Goal: Use online tool/utility: Utilize a website feature to perform a specific function

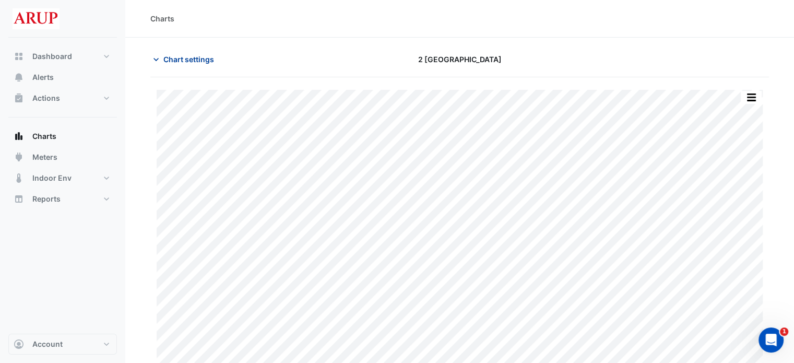
click at [152, 60] on icon "button" at bounding box center [156, 59] width 10 height 10
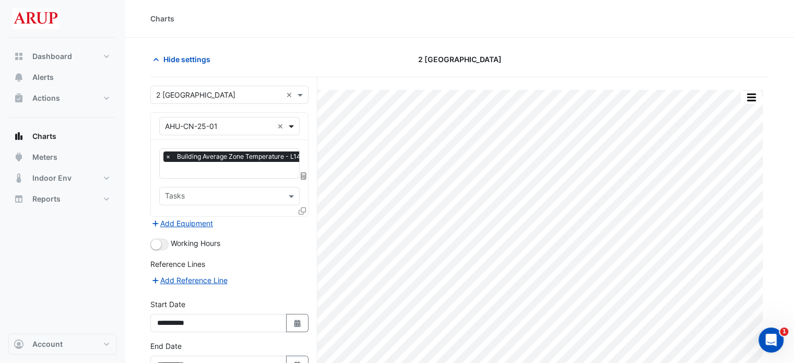
click at [290, 123] on span at bounding box center [292, 126] width 13 height 11
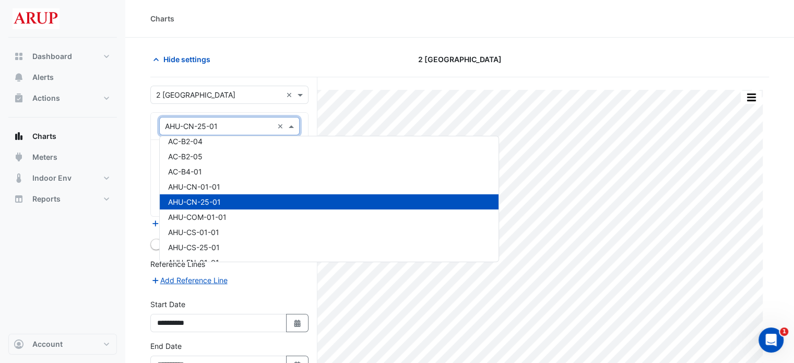
scroll to position [104, 0]
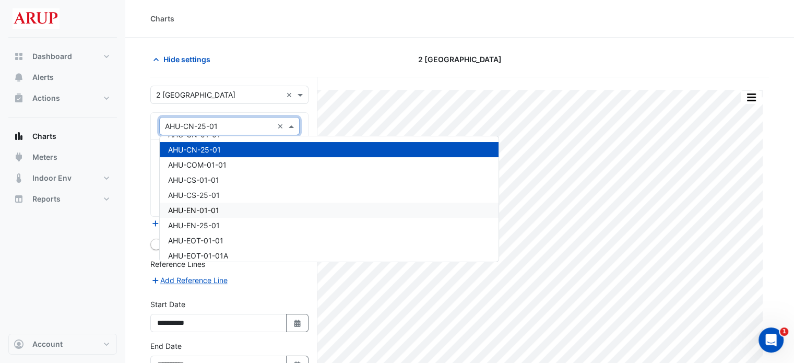
click at [231, 211] on div "AHU-EN-01-01" at bounding box center [329, 209] width 339 height 15
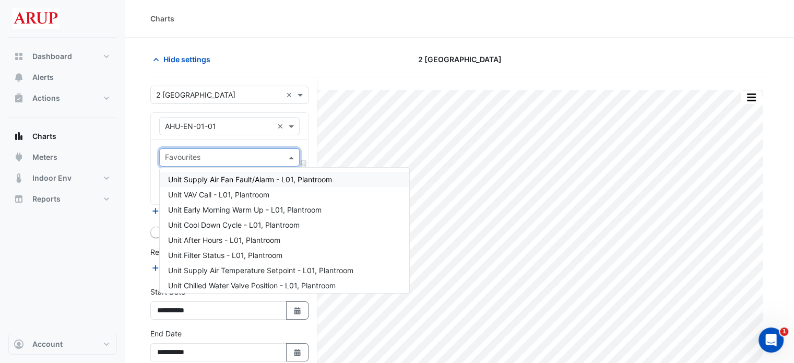
click at [293, 154] on span at bounding box center [292, 157] width 13 height 11
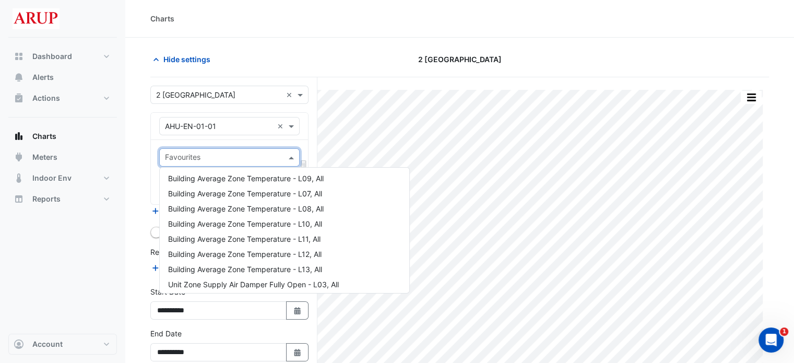
scroll to position [939, 0]
click at [333, 252] on div "Building Average Zone Temperature - L13, All" at bounding box center [284, 253] width 249 height 15
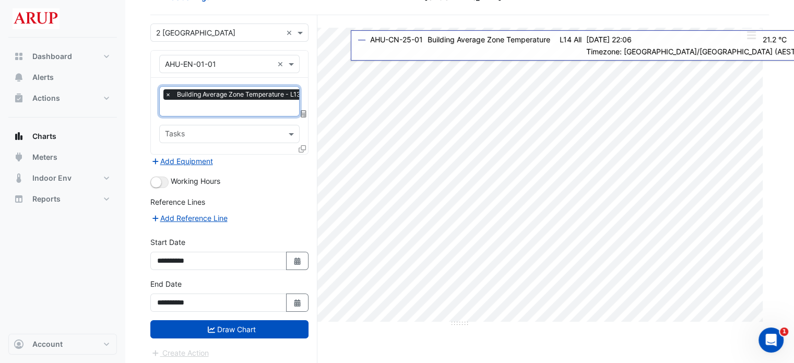
scroll to position [63, 0]
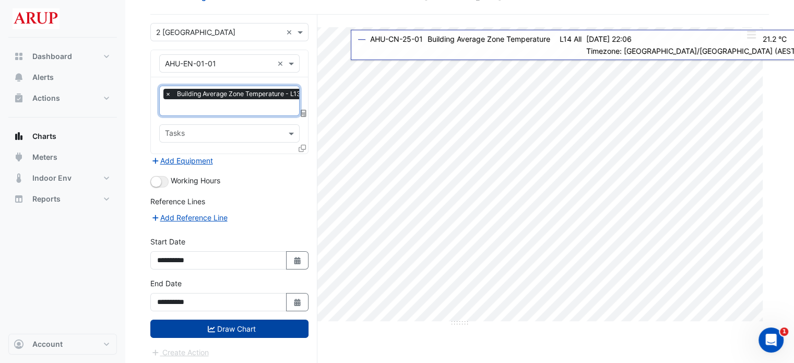
click at [232, 328] on button "Draw Chart" at bounding box center [229, 328] width 158 height 18
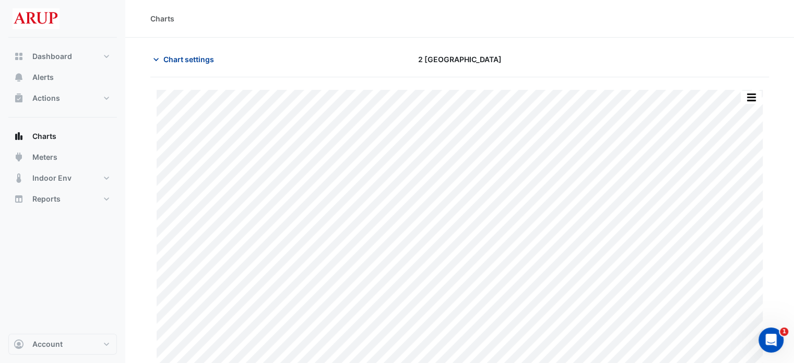
click at [158, 58] on icon "button" at bounding box center [156, 59] width 10 height 10
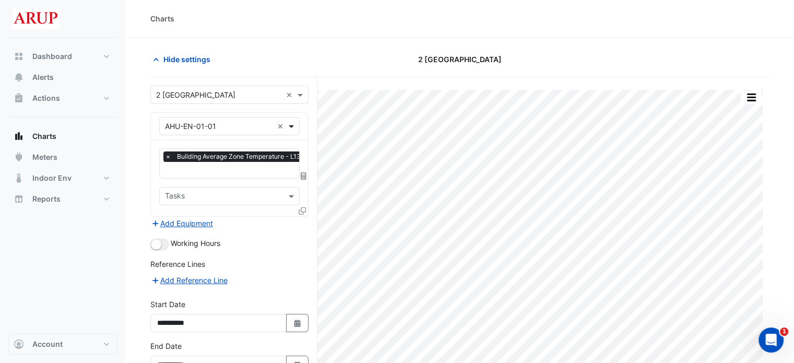
click at [293, 123] on span at bounding box center [292, 126] width 13 height 11
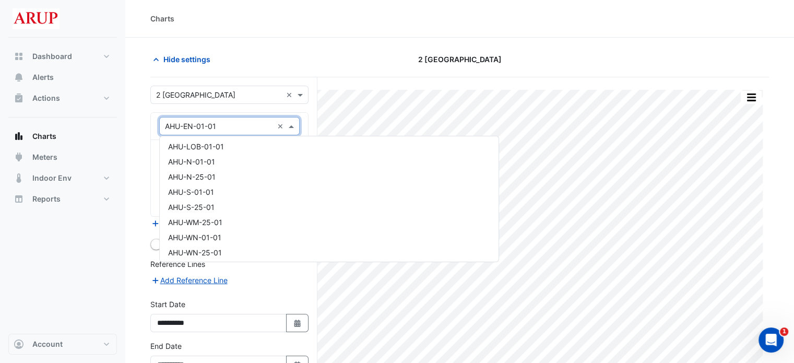
scroll to position [223, 0]
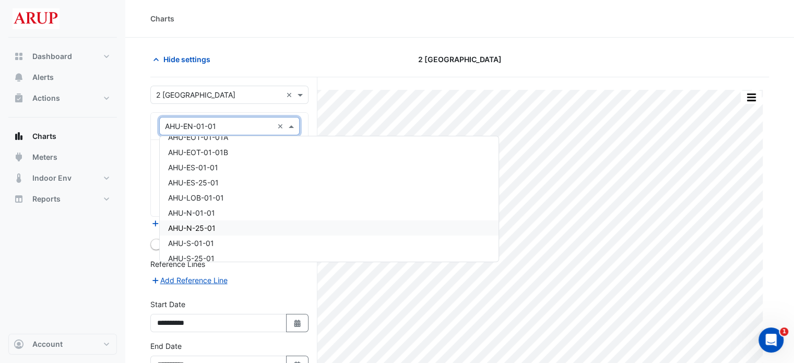
click at [231, 229] on div "AHU-N-25-01" at bounding box center [329, 227] width 339 height 15
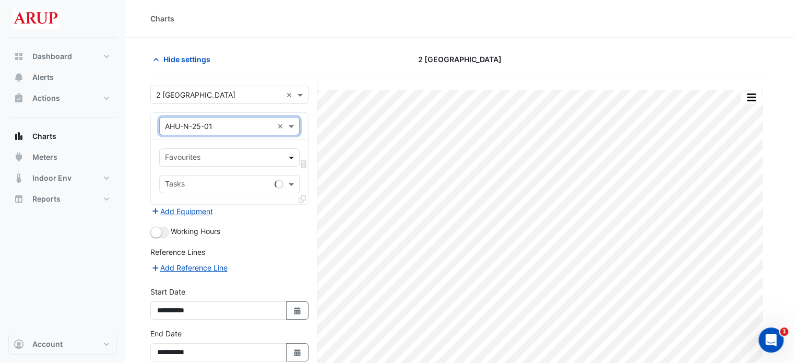
click at [290, 156] on span at bounding box center [292, 157] width 13 height 11
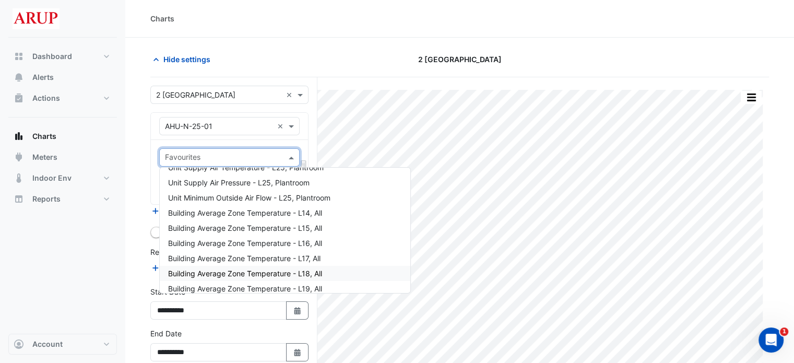
scroll to position [731, 0]
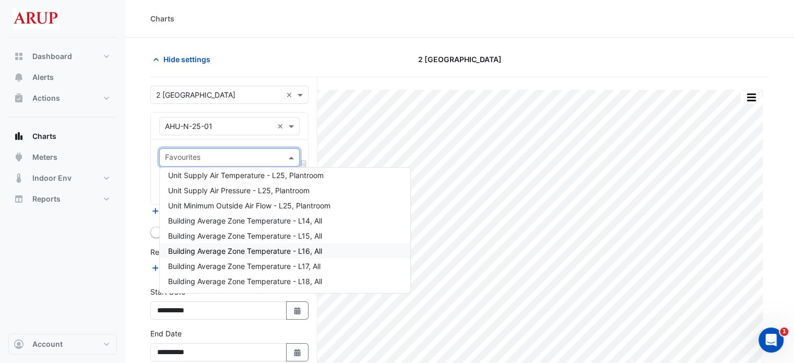
click at [240, 251] on span "Building Average Zone Temperature - L16, All" at bounding box center [245, 250] width 154 height 9
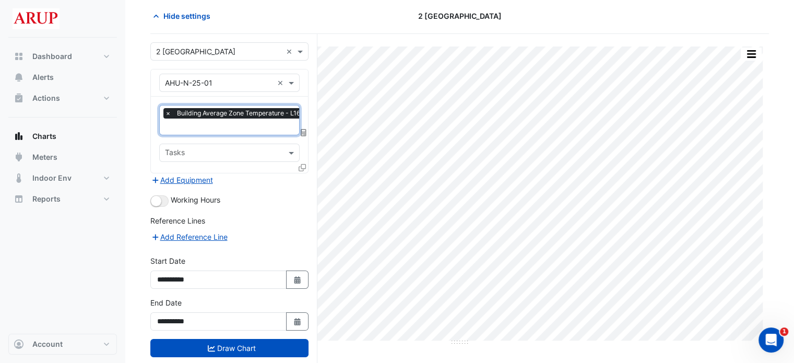
scroll to position [52, 0]
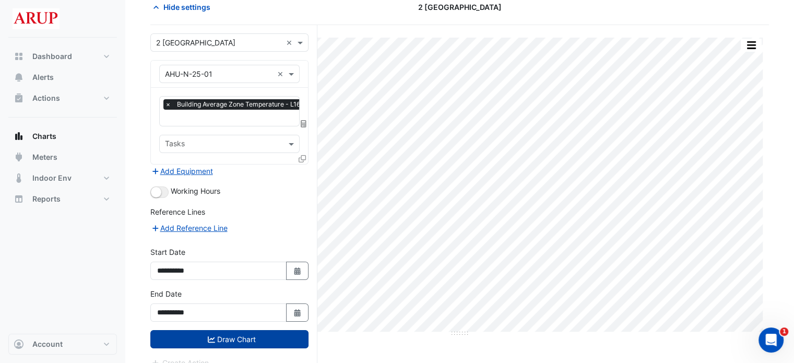
click at [239, 338] on button "Draw Chart" at bounding box center [229, 339] width 158 height 18
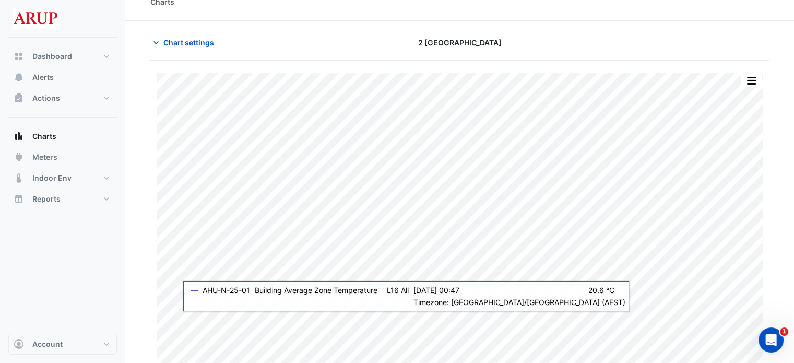
scroll to position [26, 0]
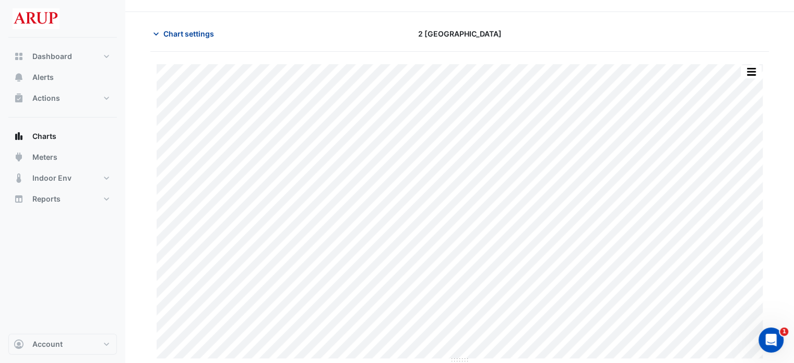
click at [155, 35] on icon "button" at bounding box center [156, 34] width 10 height 10
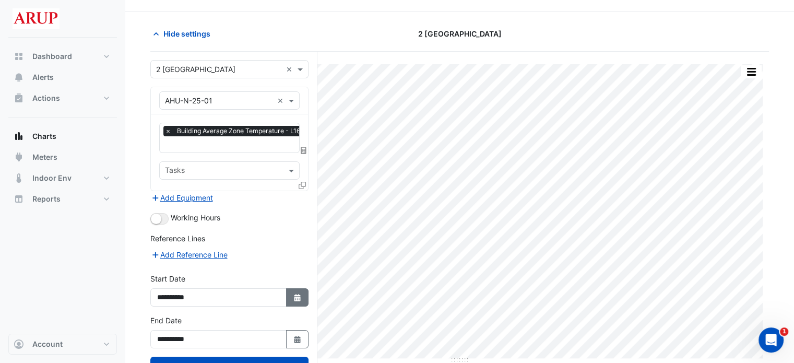
click at [294, 294] on icon "button" at bounding box center [297, 297] width 6 height 7
select select "*"
select select "****"
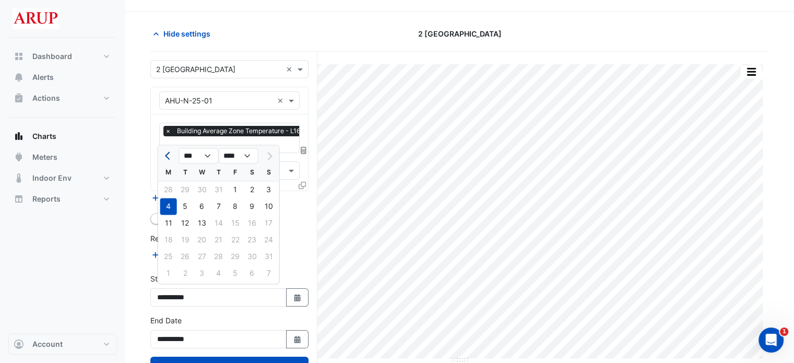
click at [167, 157] on span "Previous month" at bounding box center [169, 156] width 8 height 8
select select "*"
click at [168, 221] on div "14" at bounding box center [168, 222] width 17 height 17
type input "**********"
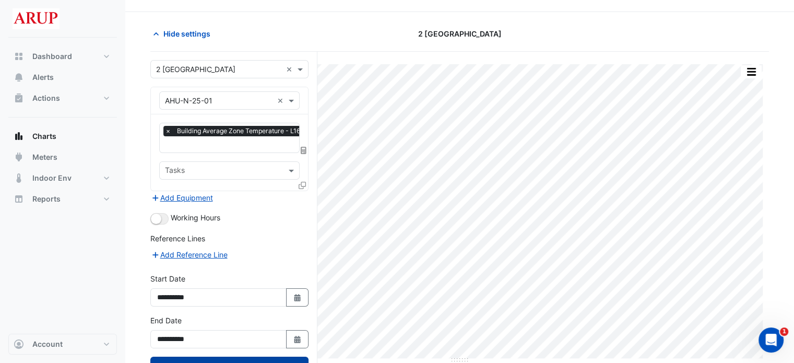
click at [233, 358] on button "Draw Chart" at bounding box center [229, 365] width 158 height 18
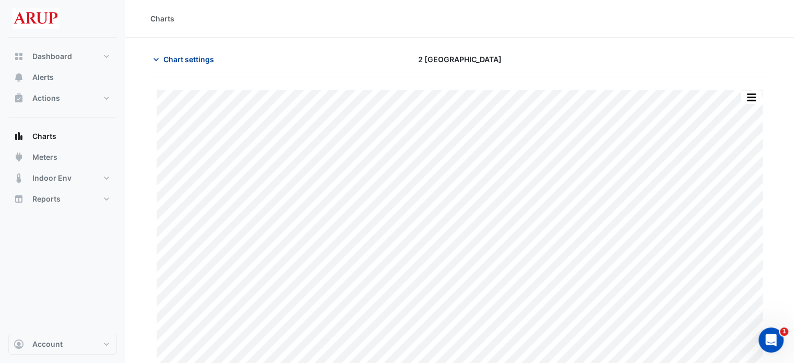
click at [156, 59] on icon "button" at bounding box center [156, 59] width 10 height 10
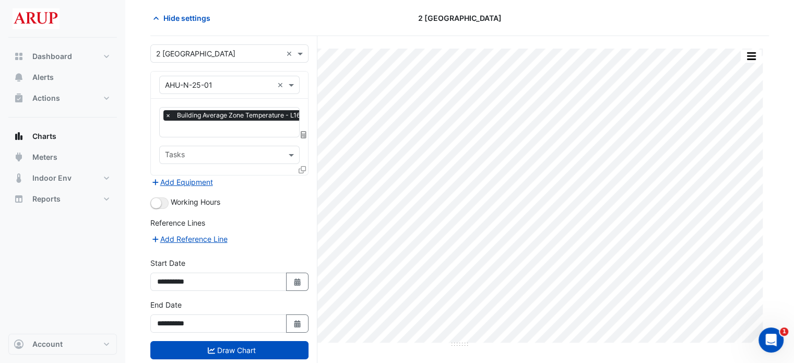
scroll to position [63, 0]
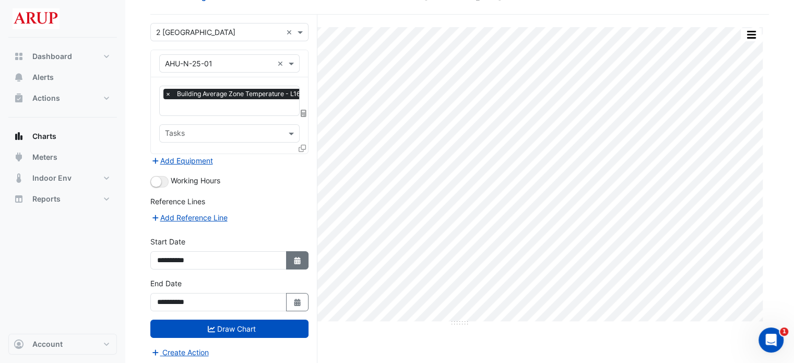
click at [301, 257] on icon "Select Date" at bounding box center [297, 260] width 9 height 7
select select "*"
select select "****"
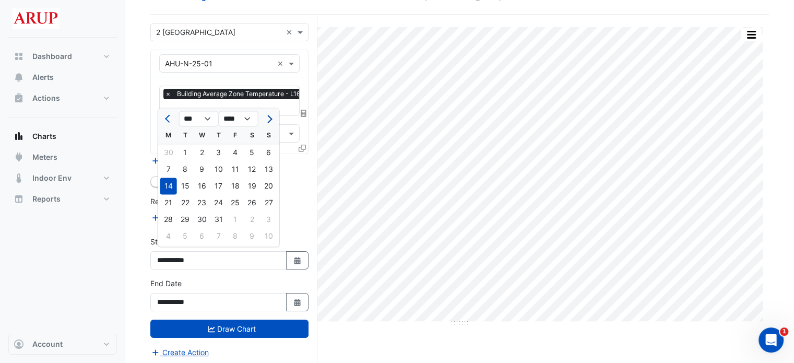
click at [273, 119] on button "Next month" at bounding box center [268, 118] width 13 height 17
select select "*"
click at [167, 186] on div "11" at bounding box center [168, 185] width 17 height 17
type input "**********"
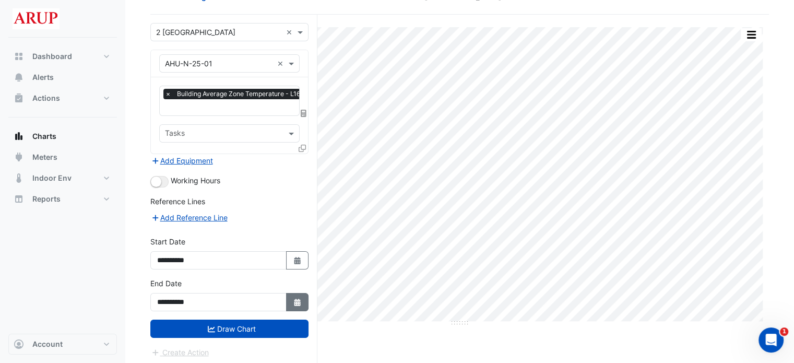
click at [294, 298] on icon "Select Date" at bounding box center [297, 301] width 9 height 7
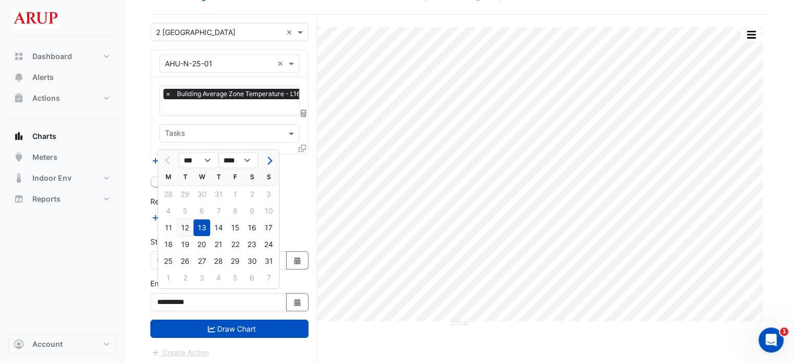
click at [183, 224] on div "12" at bounding box center [185, 227] width 17 height 17
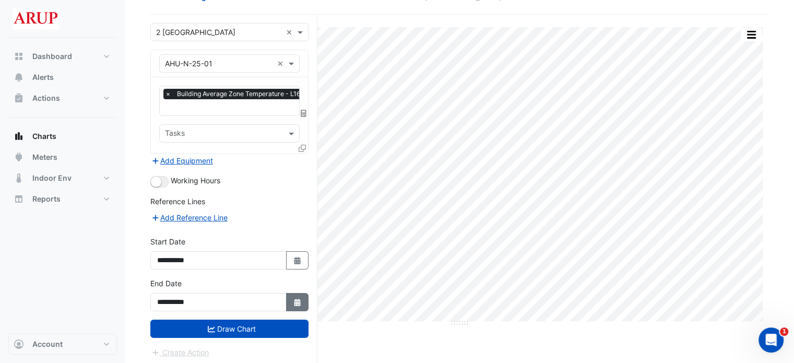
click at [297, 298] on icon "button" at bounding box center [297, 301] width 6 height 7
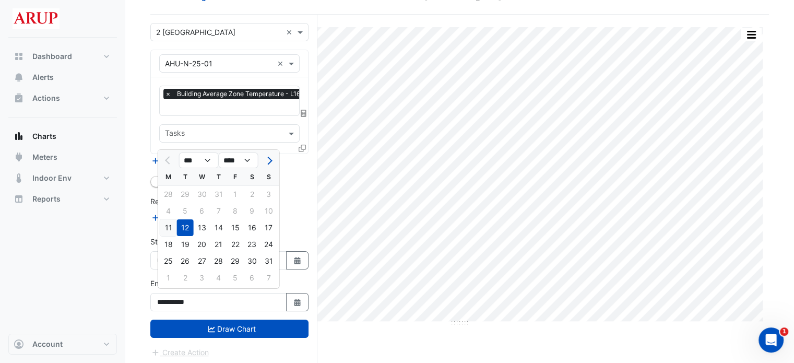
click at [167, 227] on div "11" at bounding box center [168, 227] width 17 height 17
type input "**********"
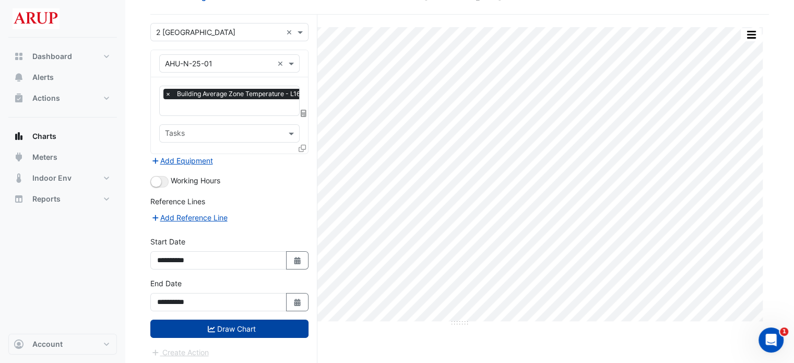
click at [236, 324] on button "Draw Chart" at bounding box center [229, 328] width 158 height 18
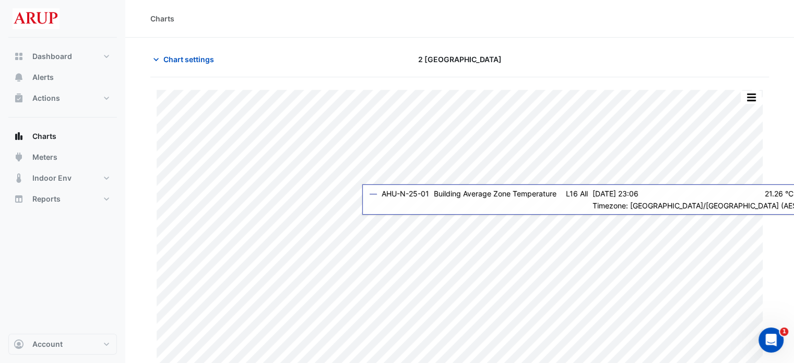
scroll to position [26, 0]
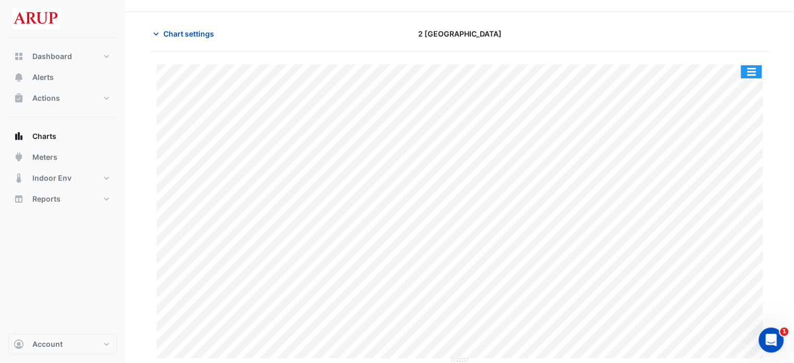
click at [751, 70] on button "button" at bounding box center [750, 71] width 21 height 13
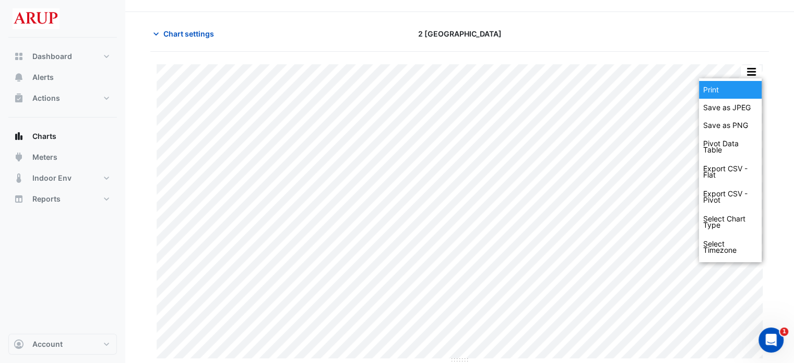
click at [726, 86] on div "Print" at bounding box center [730, 90] width 63 height 18
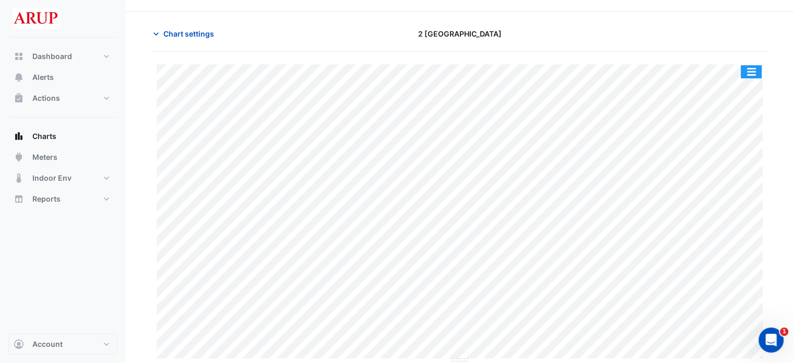
click at [749, 69] on button "button" at bounding box center [750, 71] width 21 height 13
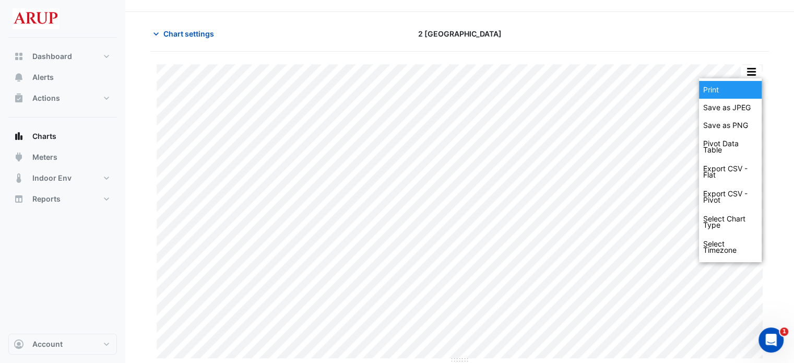
click at [733, 87] on div "Print" at bounding box center [730, 90] width 63 height 18
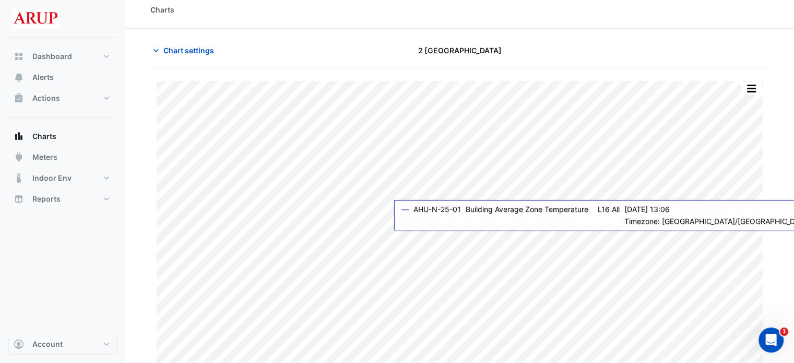
scroll to position [0, 0]
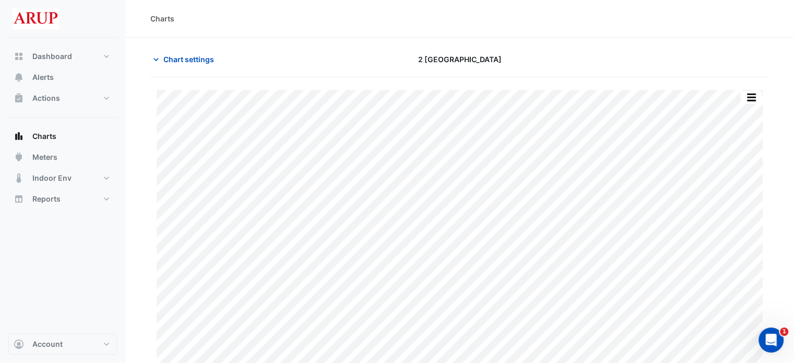
click at [90, 253] on div "Dashboard Portfolio Ratings Performance Alerts Actions Site Manager Charts" at bounding box center [62, 186] width 109 height 296
click at [159, 61] on icon "button" at bounding box center [156, 59] width 10 height 10
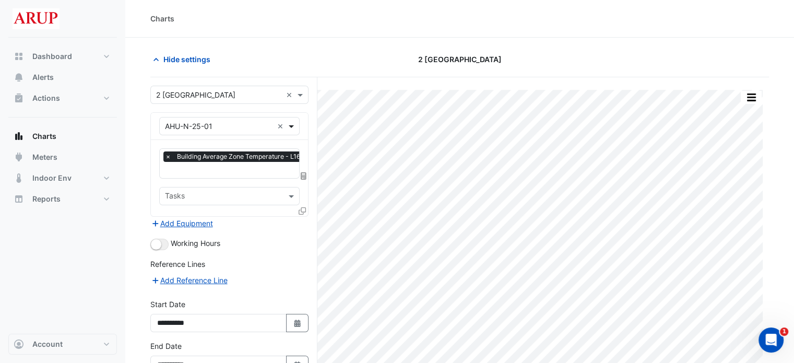
click at [290, 124] on span at bounding box center [292, 126] width 13 height 11
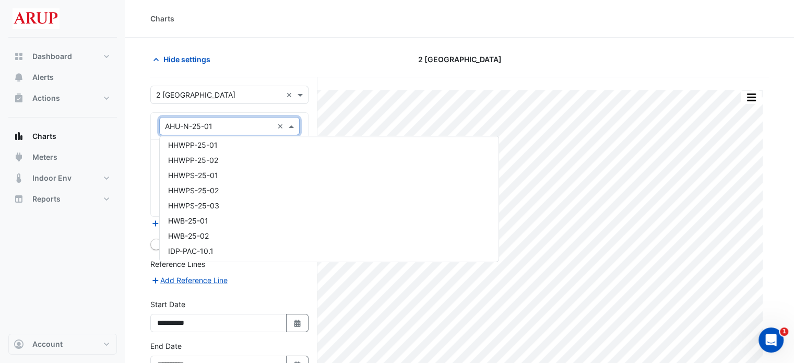
scroll to position [2446, 0]
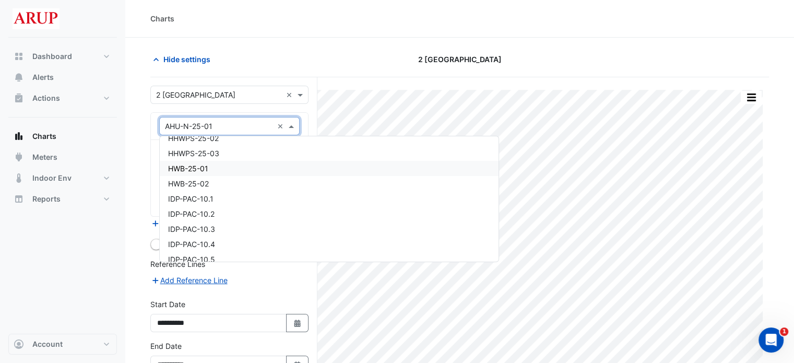
click at [222, 167] on div "HWB-25-01" at bounding box center [329, 168] width 339 height 15
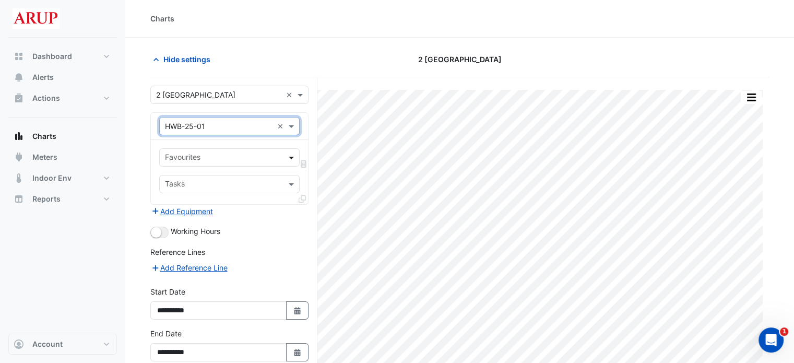
click at [291, 158] on span at bounding box center [292, 157] width 13 height 11
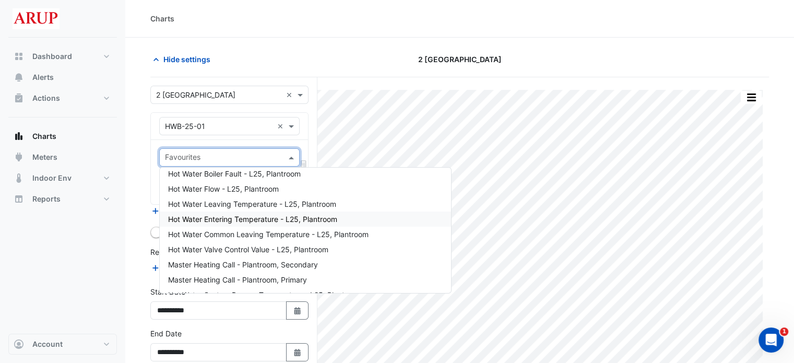
scroll to position [52, 0]
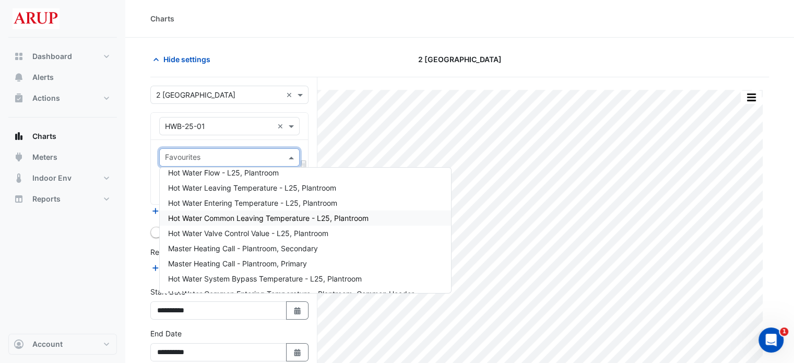
click at [376, 217] on div "Hot Water Common Leaving Temperature - L25, Plantroom" at bounding box center [305, 217] width 291 height 15
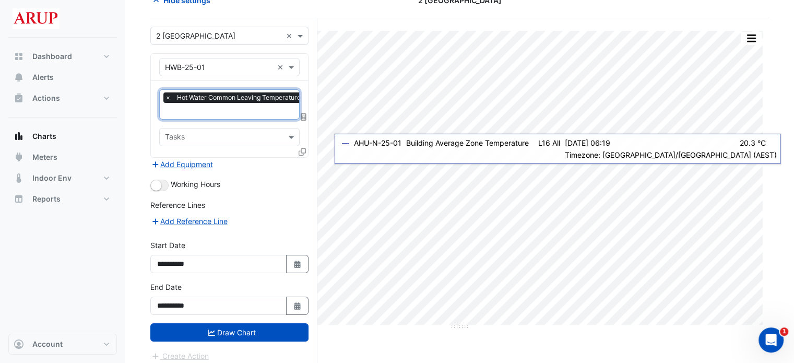
scroll to position [63, 0]
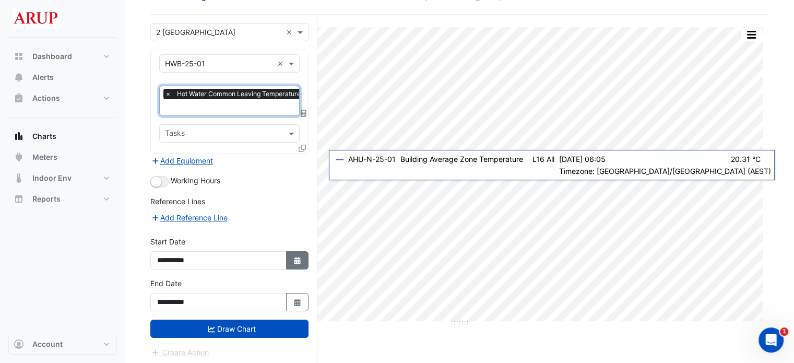
click at [300, 264] on button "Select Date" at bounding box center [297, 260] width 23 height 18
select select "*"
select select "****"
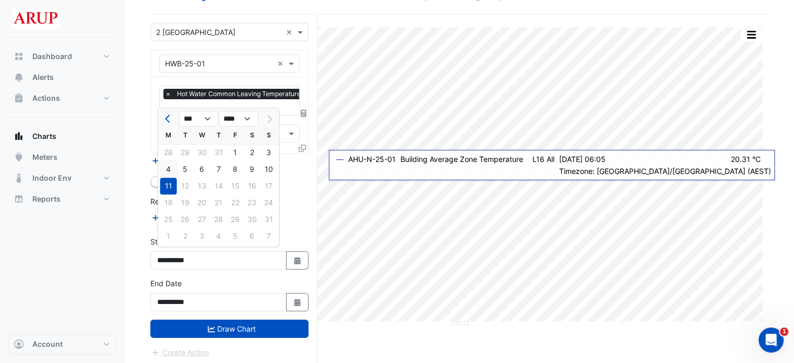
click at [170, 168] on div "4" at bounding box center [168, 169] width 17 height 17
type input "**********"
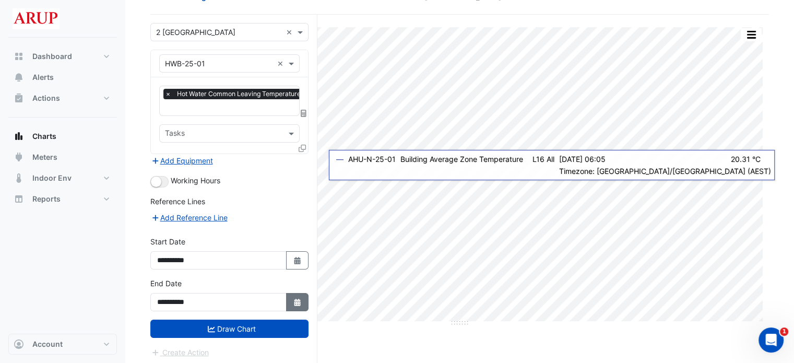
click at [302, 296] on button "Select Date" at bounding box center [297, 302] width 23 height 18
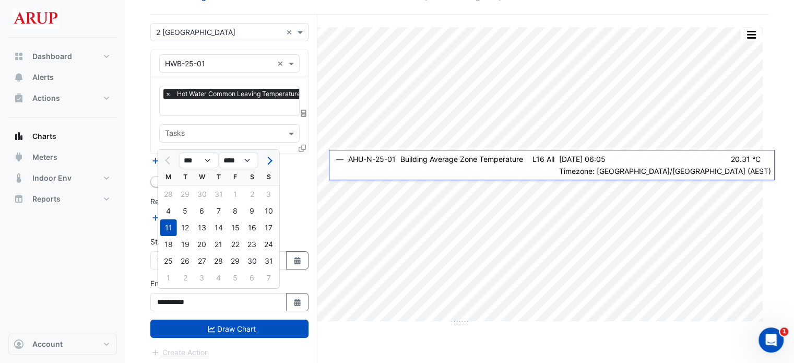
click at [167, 226] on div "11" at bounding box center [168, 227] width 17 height 17
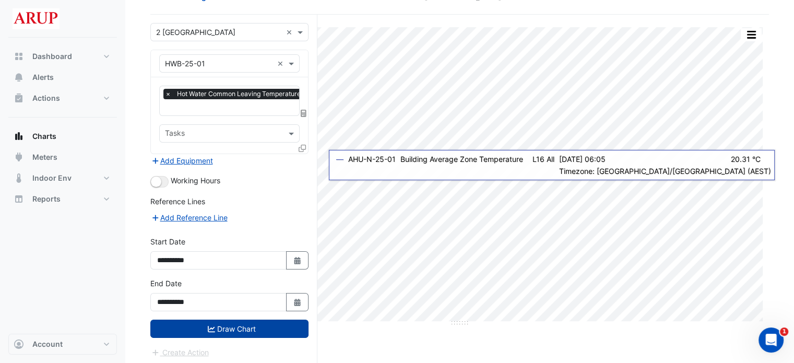
click at [235, 325] on button "Draw Chart" at bounding box center [229, 328] width 158 height 18
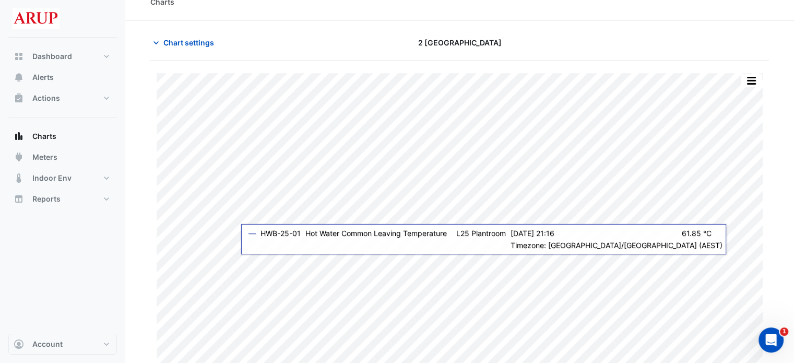
scroll to position [26, 0]
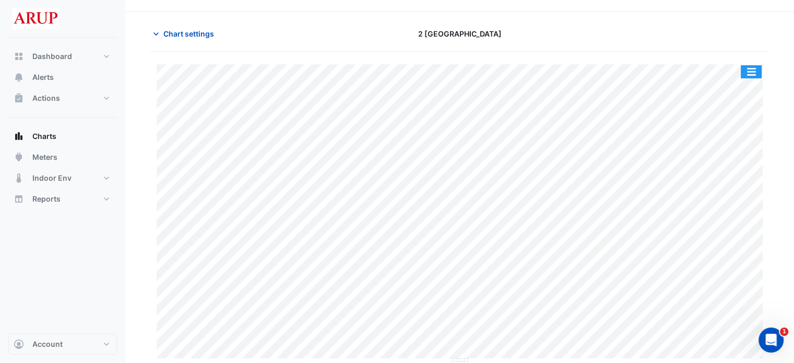
click at [752, 71] on button "button" at bounding box center [750, 71] width 21 height 13
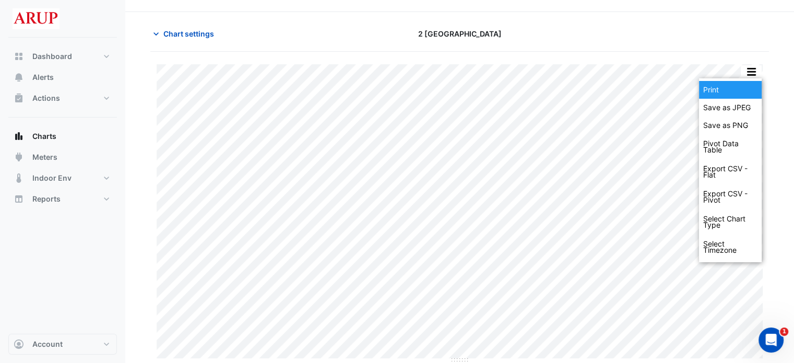
click at [729, 90] on div "Print" at bounding box center [730, 90] width 63 height 18
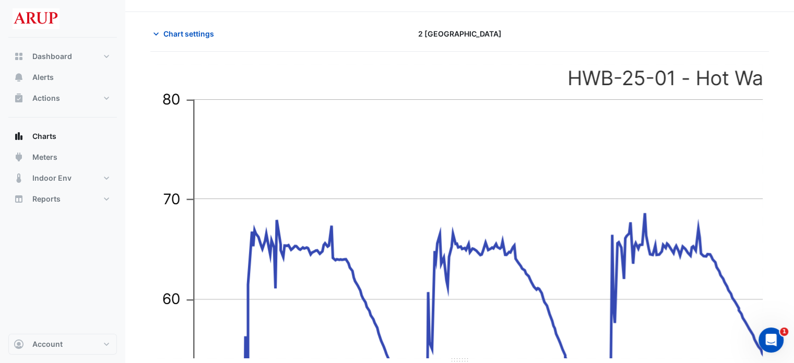
scroll to position [0, 0]
